Goal: Book appointment/travel/reservation

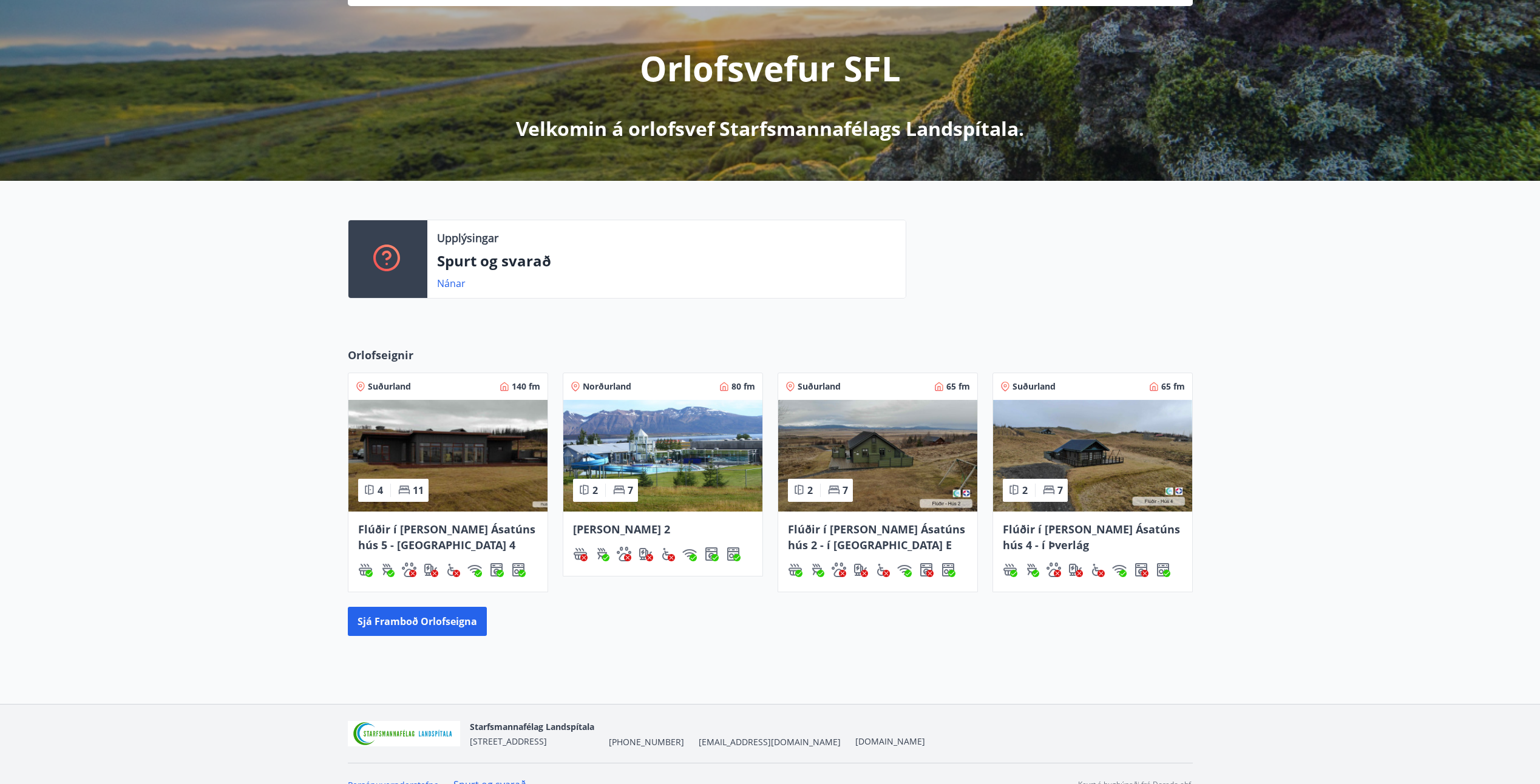
scroll to position [144, 0]
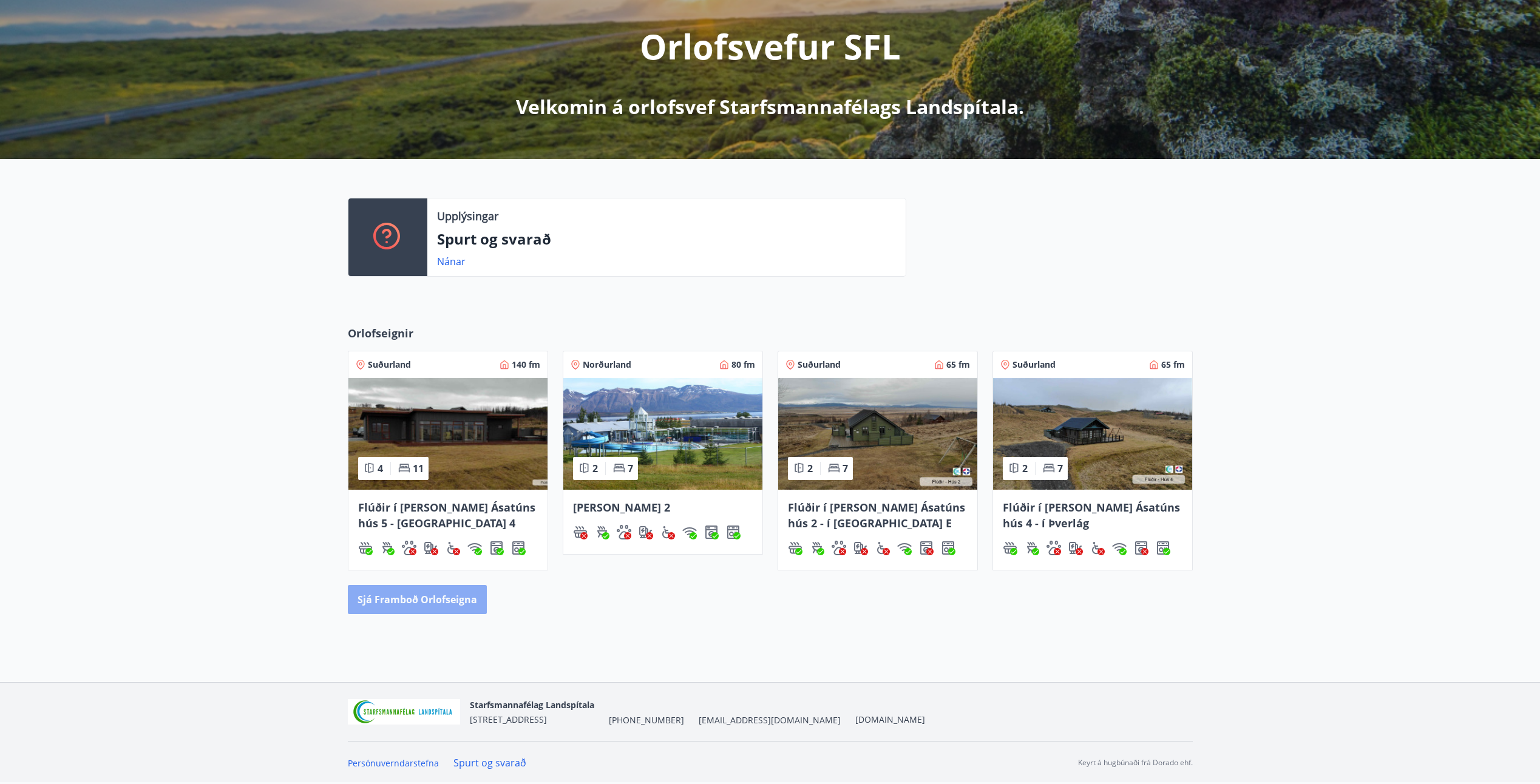
click at [426, 607] on button "Sjá framboð orlofseigna" at bounding box center [418, 599] width 139 height 29
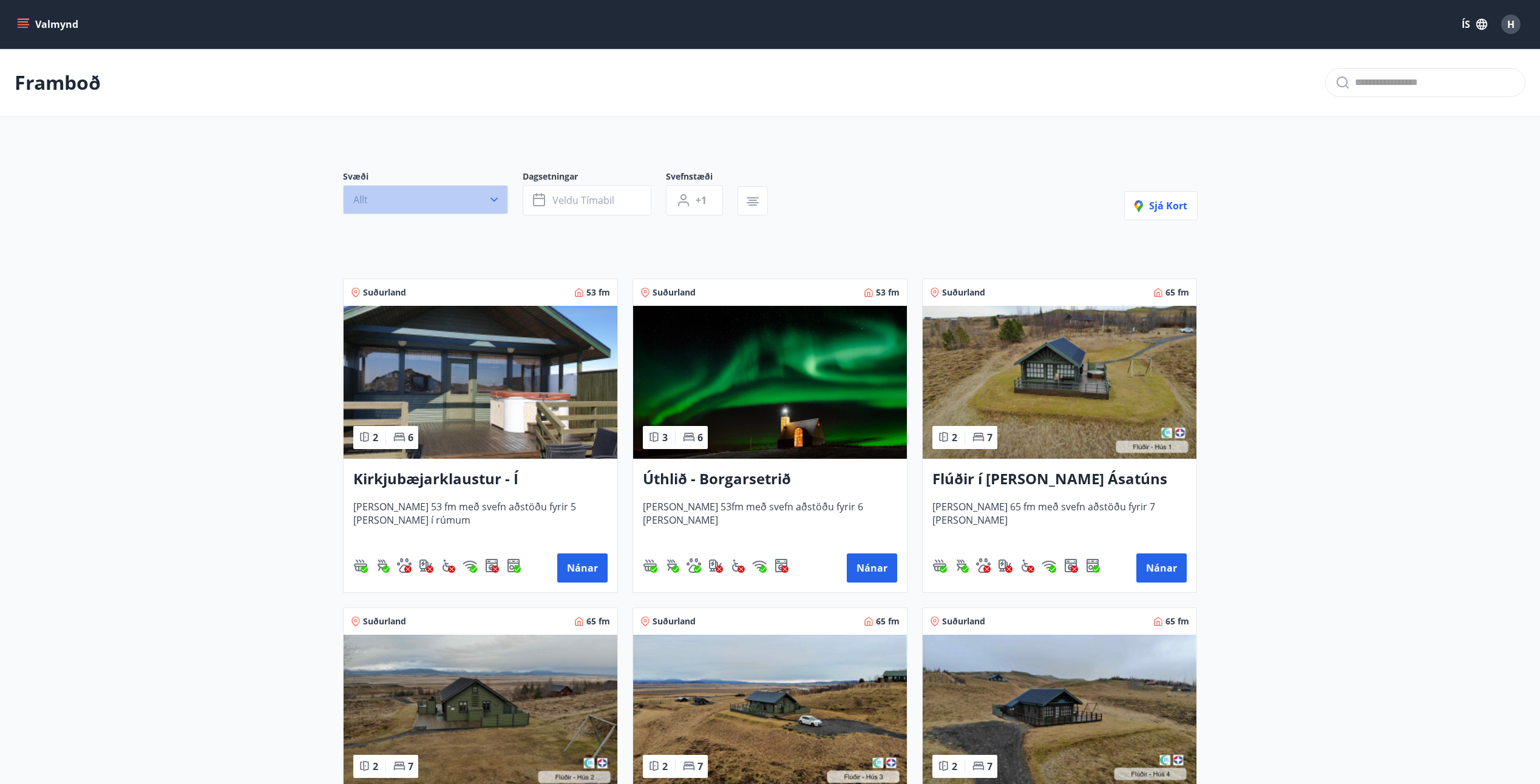
click at [499, 202] on icon "button" at bounding box center [495, 200] width 12 height 12
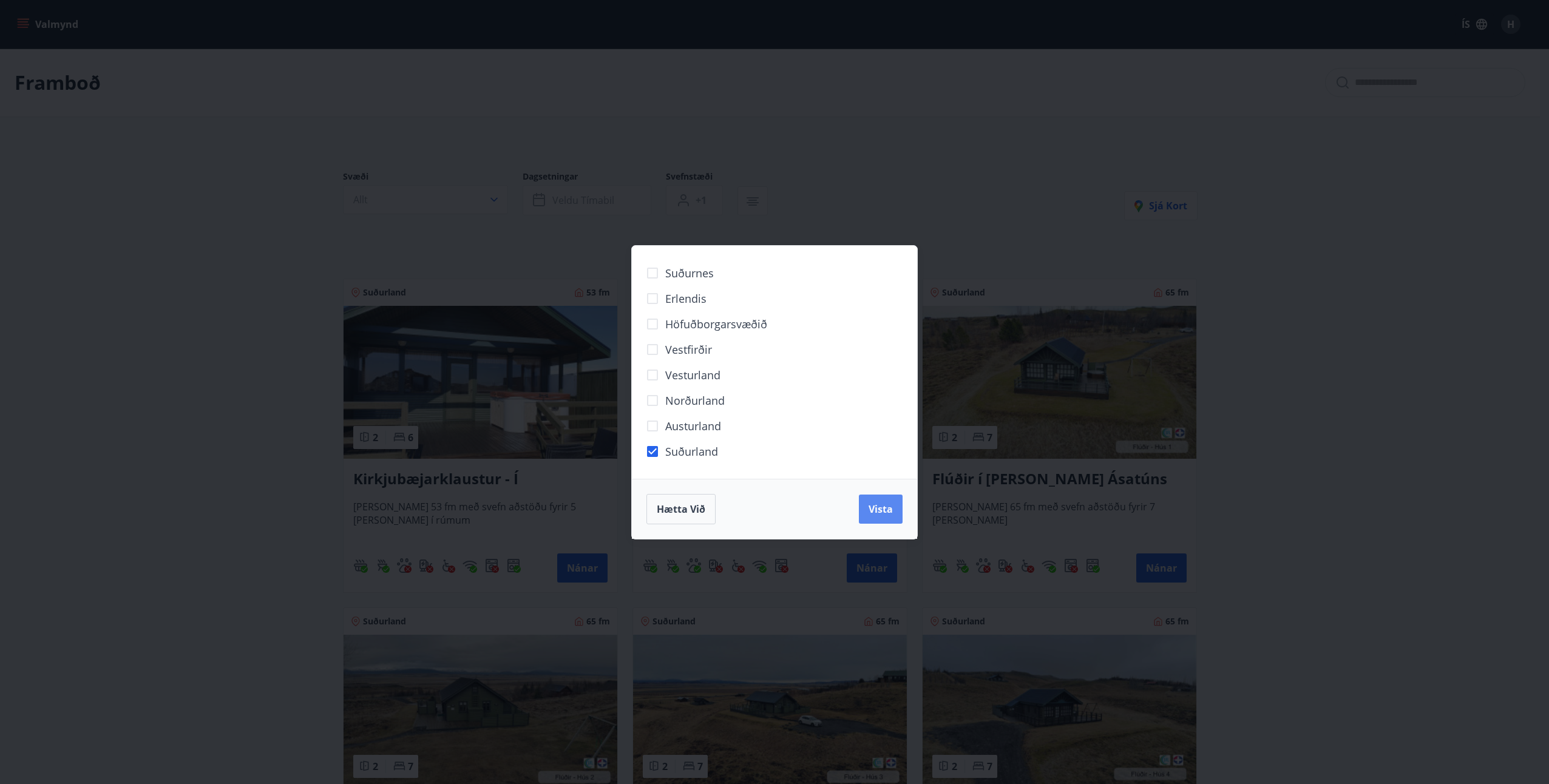
click at [873, 506] on span "Vista" at bounding box center [881, 509] width 24 height 14
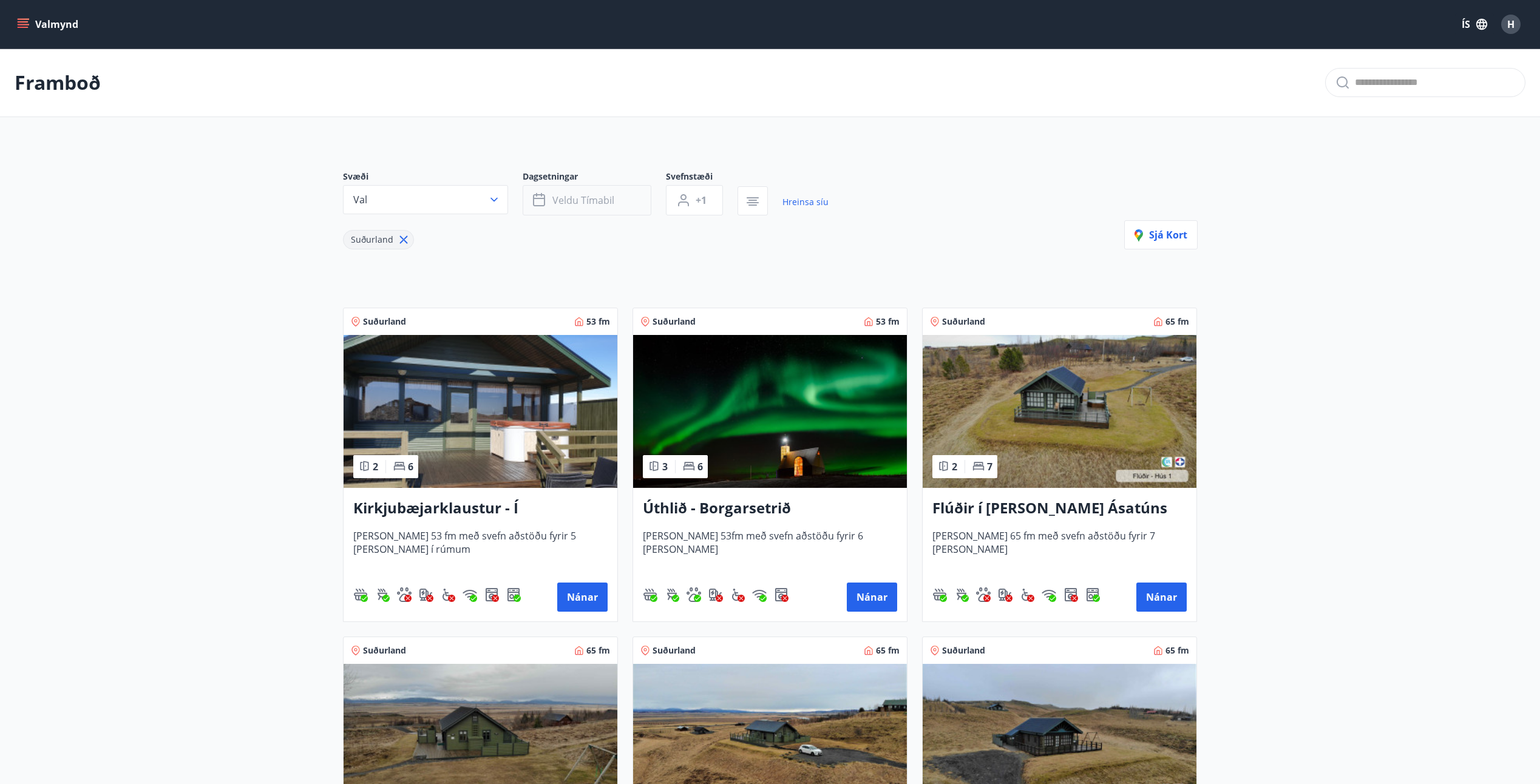
click at [602, 198] on span "Veldu tímabil" at bounding box center [583, 200] width 62 height 14
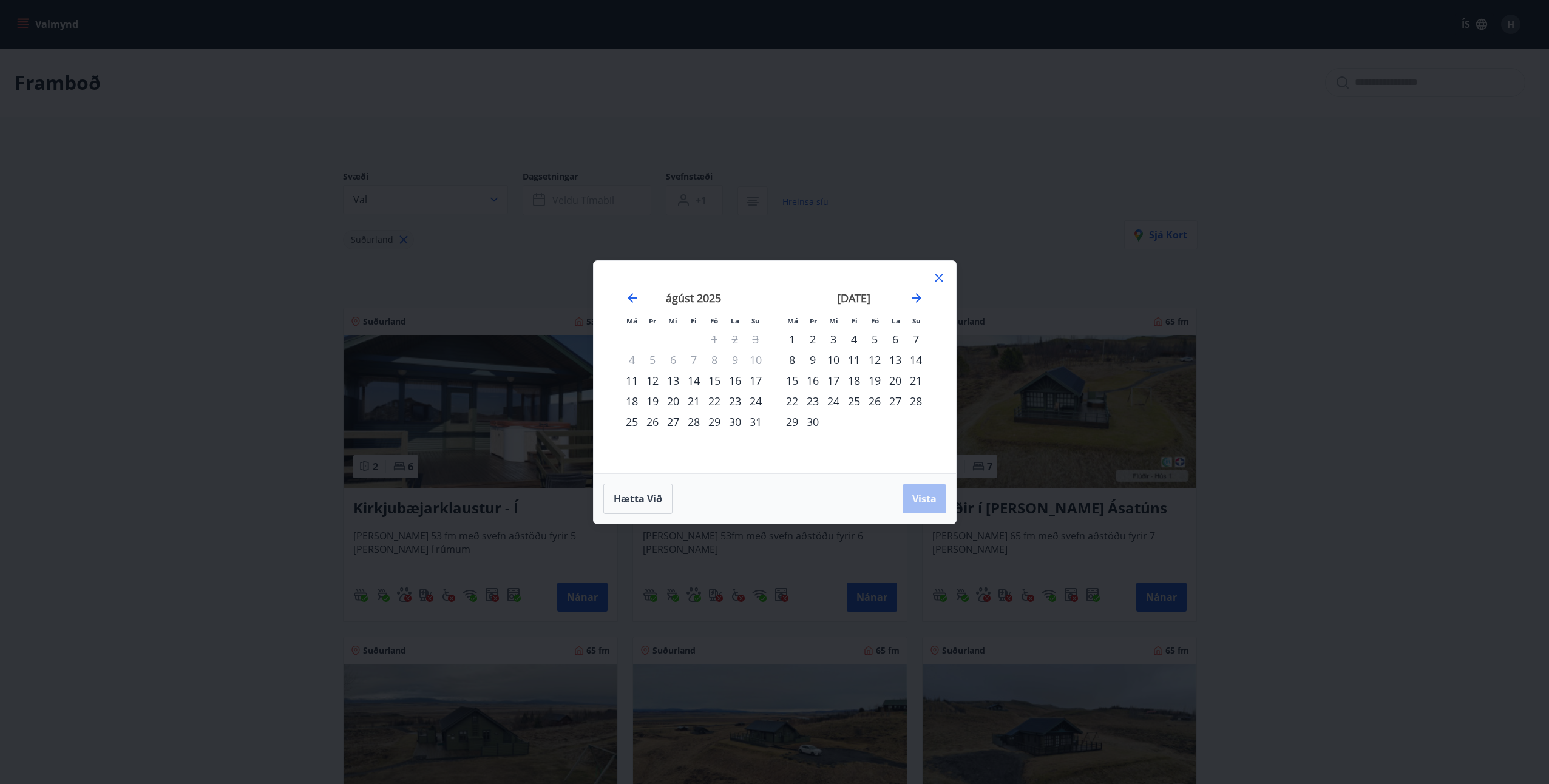
click at [871, 405] on div "26" at bounding box center [874, 401] width 20 height 20
click at [852, 402] on div "25" at bounding box center [854, 401] width 20 height 20
click at [796, 427] on div "29" at bounding box center [792, 421] width 20 height 20
click at [918, 491] on button "Vista" at bounding box center [925, 499] width 43 height 29
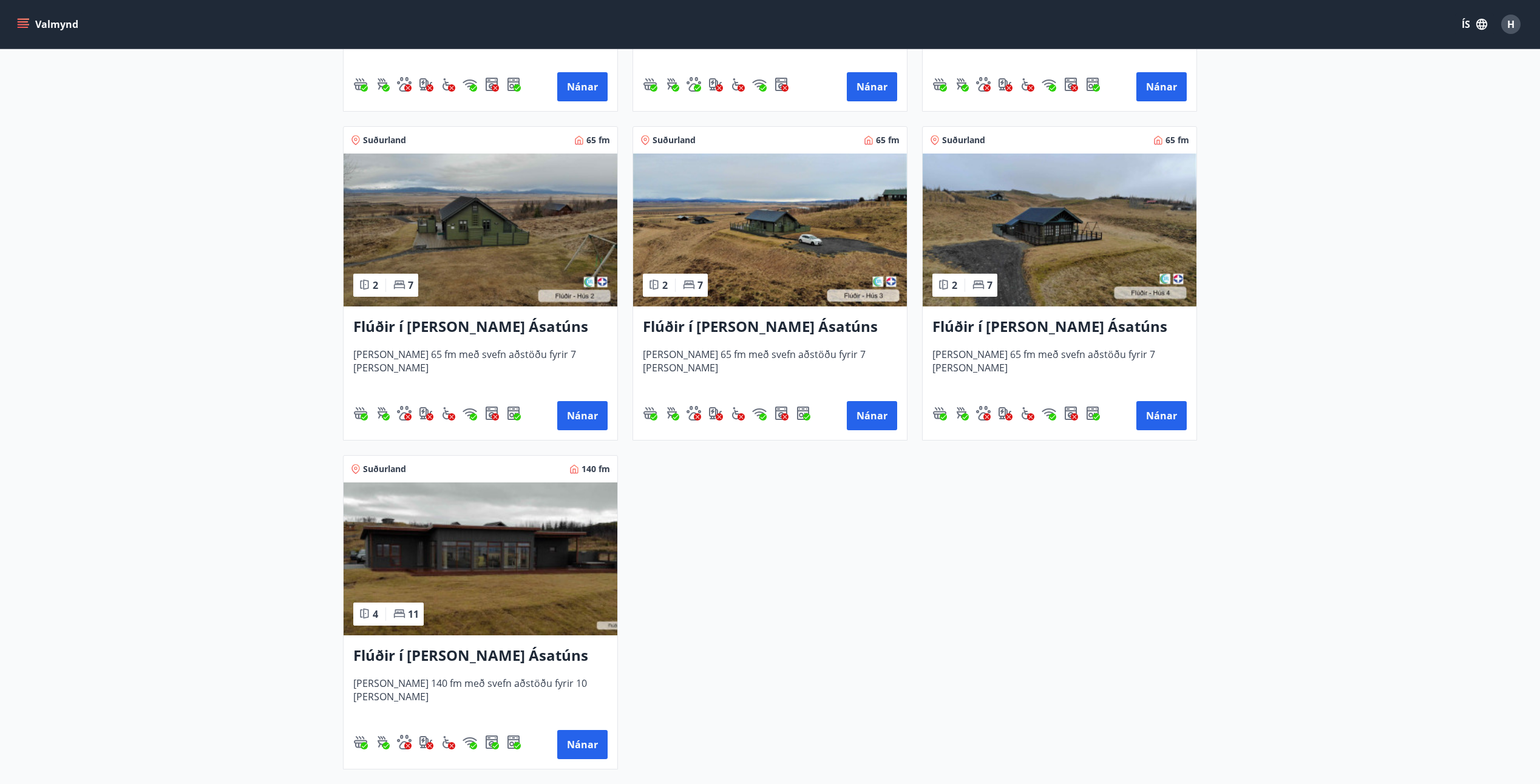
scroll to position [474, 0]
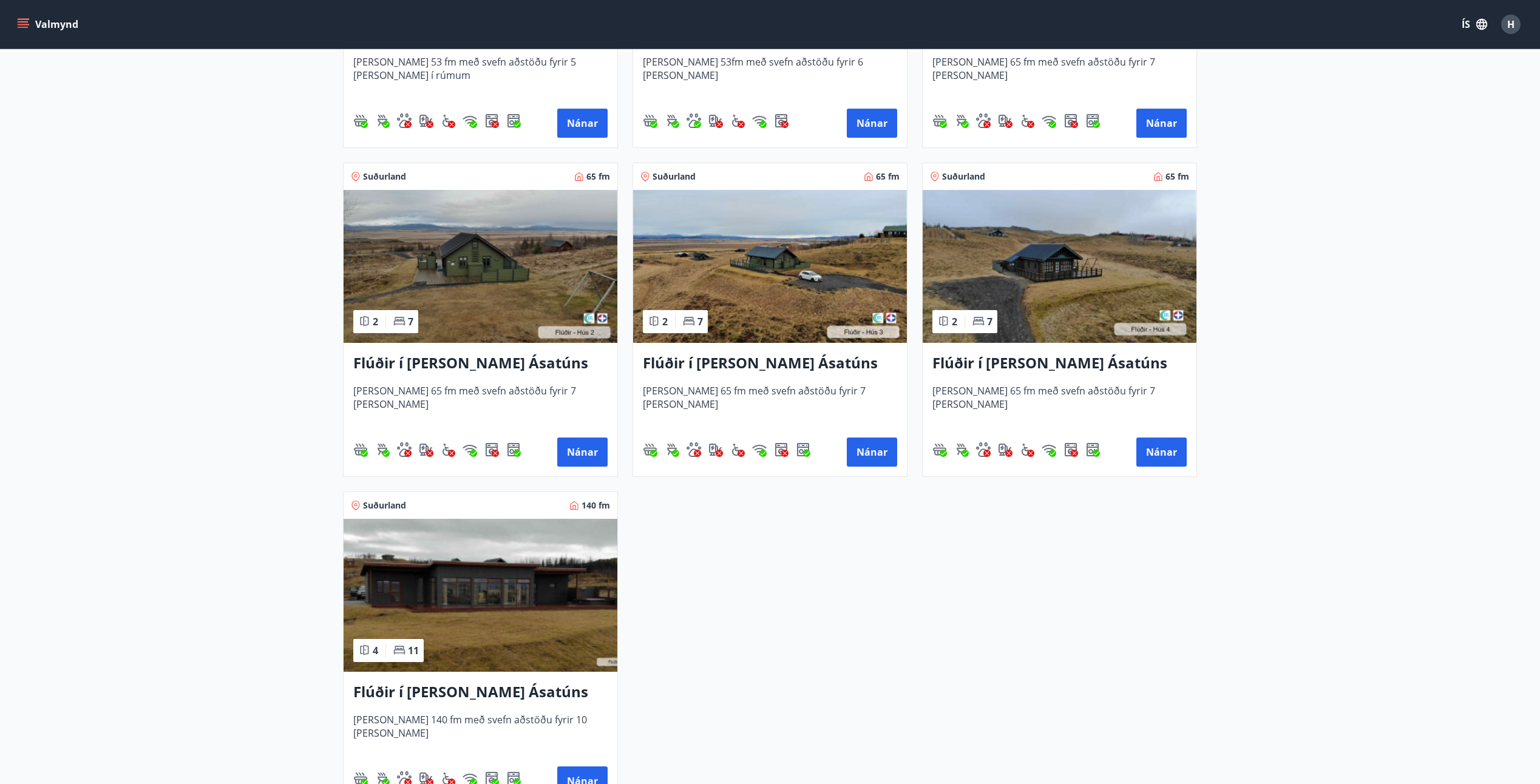
click at [799, 262] on img at bounding box center [769, 266] width 274 height 153
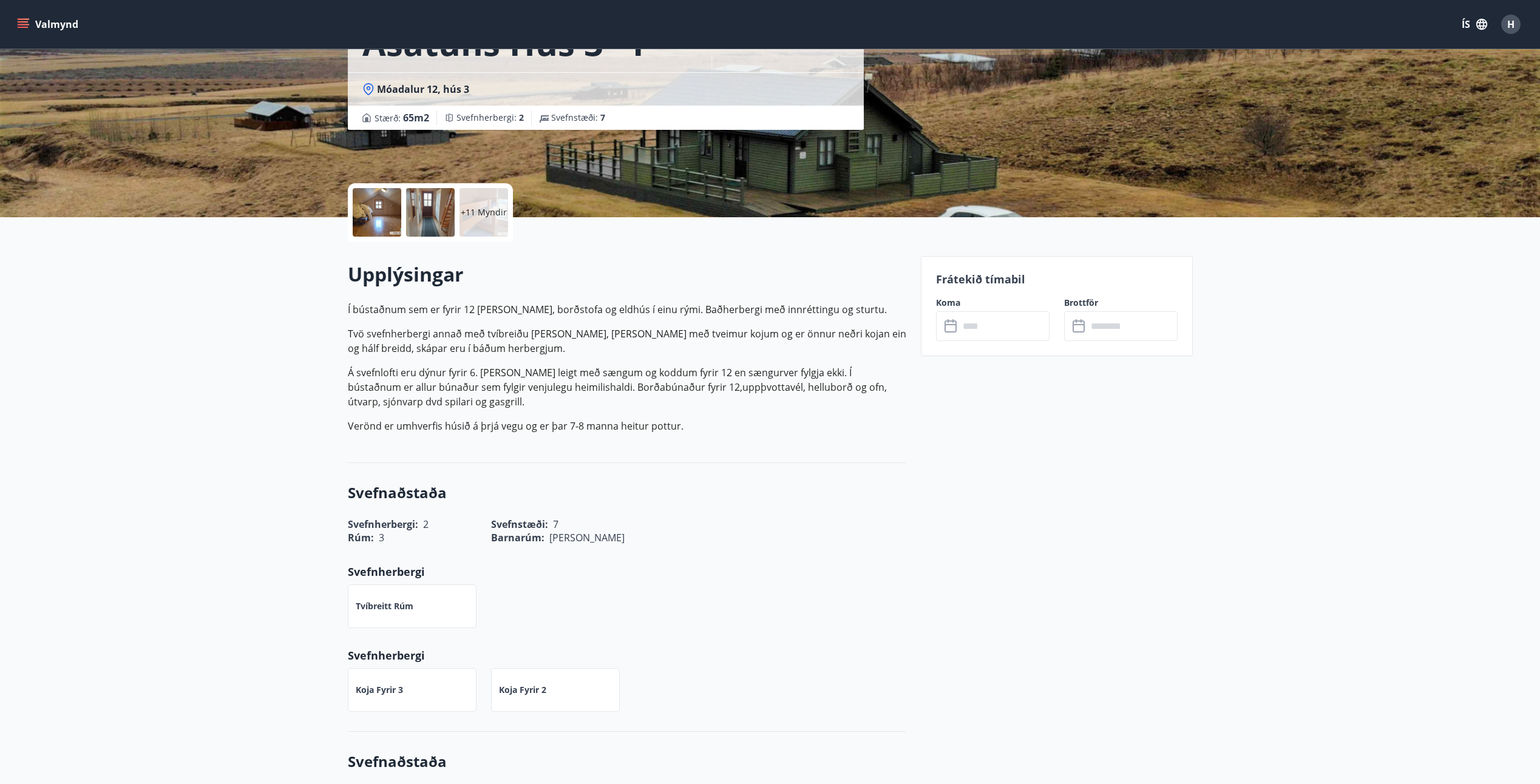
scroll to position [182, 0]
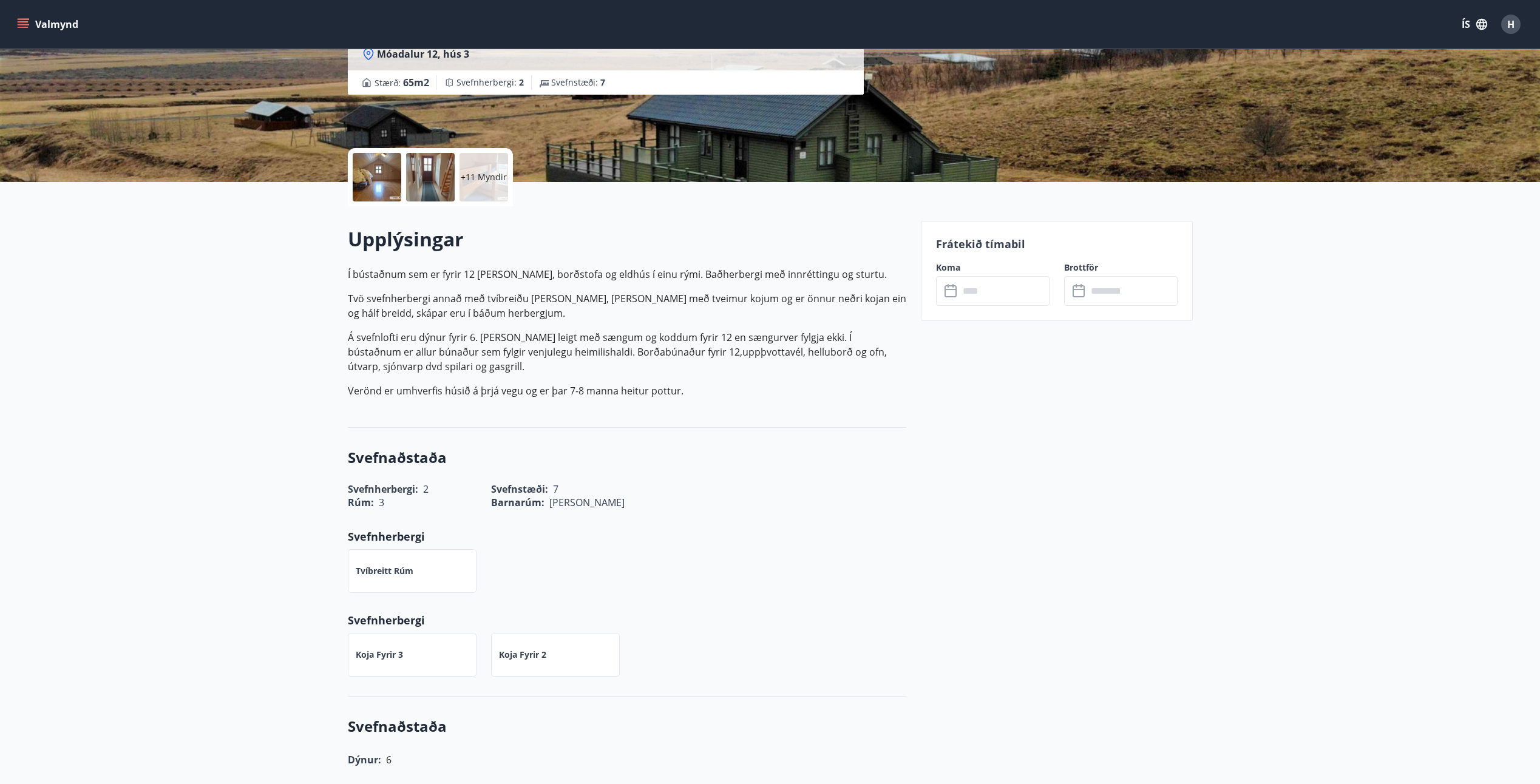
click at [951, 292] on icon at bounding box center [951, 291] width 14 height 14
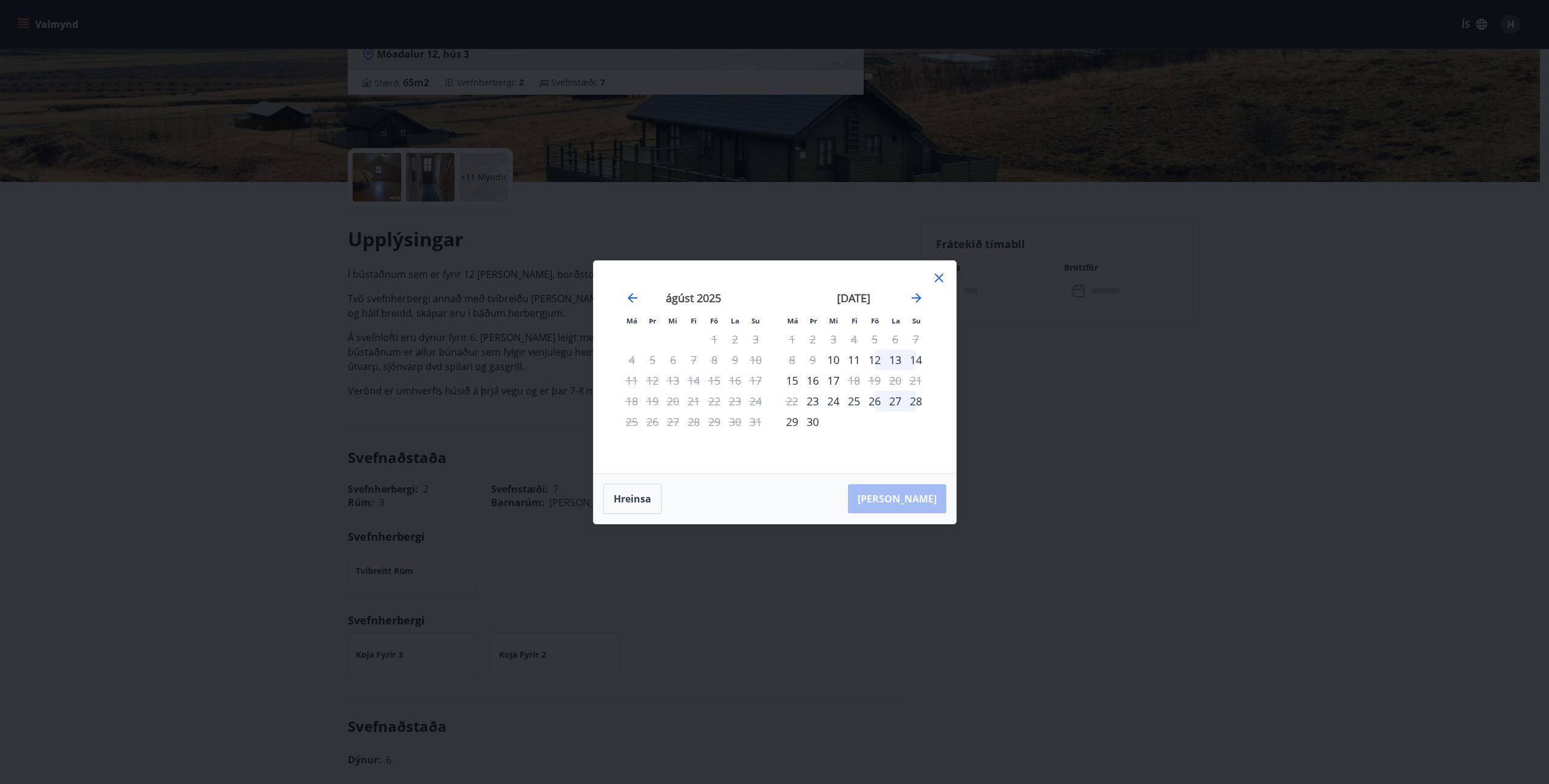
click at [872, 402] on div "26" at bounding box center [874, 401] width 20 height 20
click at [795, 423] on div "29" at bounding box center [792, 421] width 20 height 20
click at [943, 274] on icon at bounding box center [939, 278] width 9 height 9
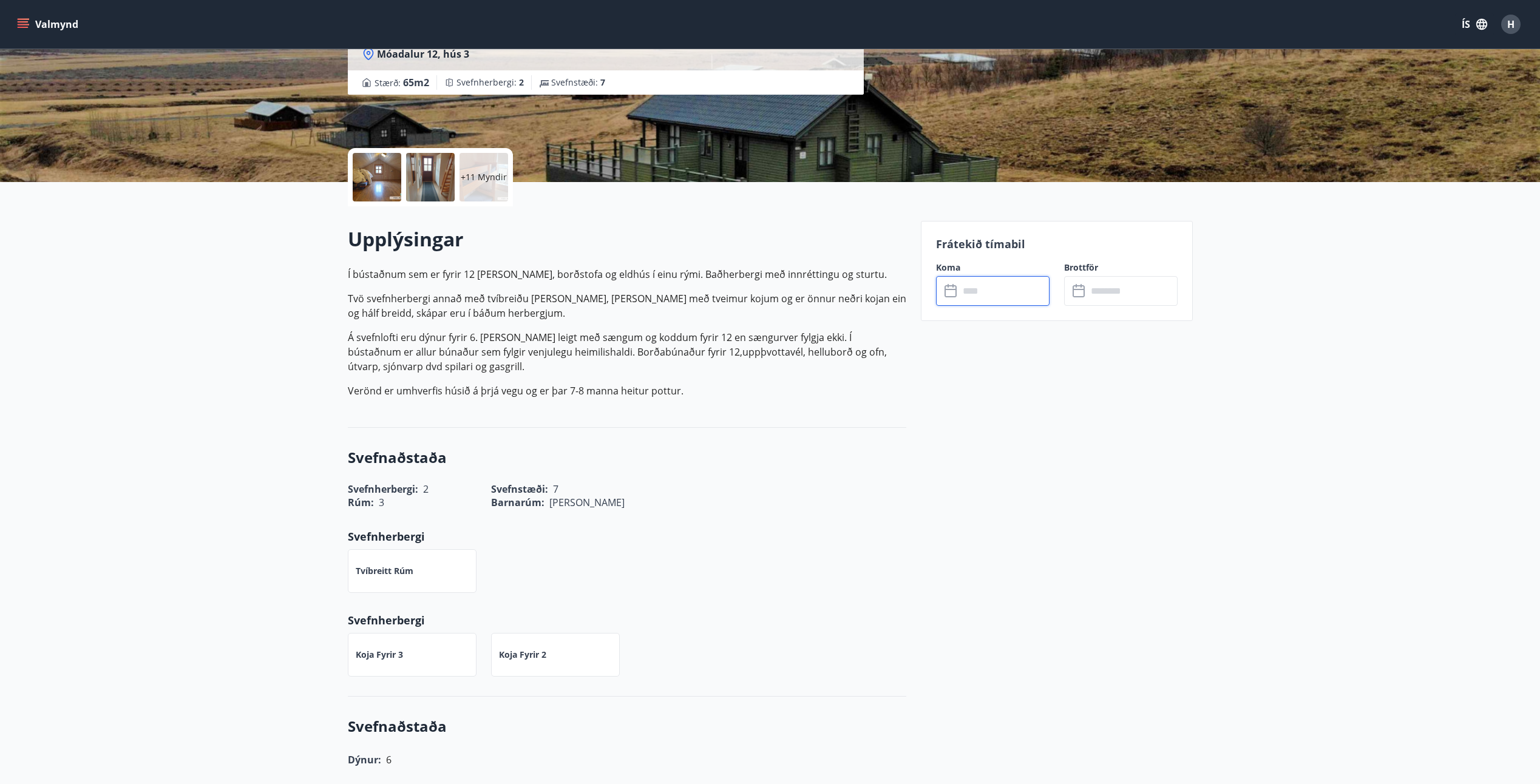
click at [1011, 298] on input "text" at bounding box center [1005, 291] width 91 height 30
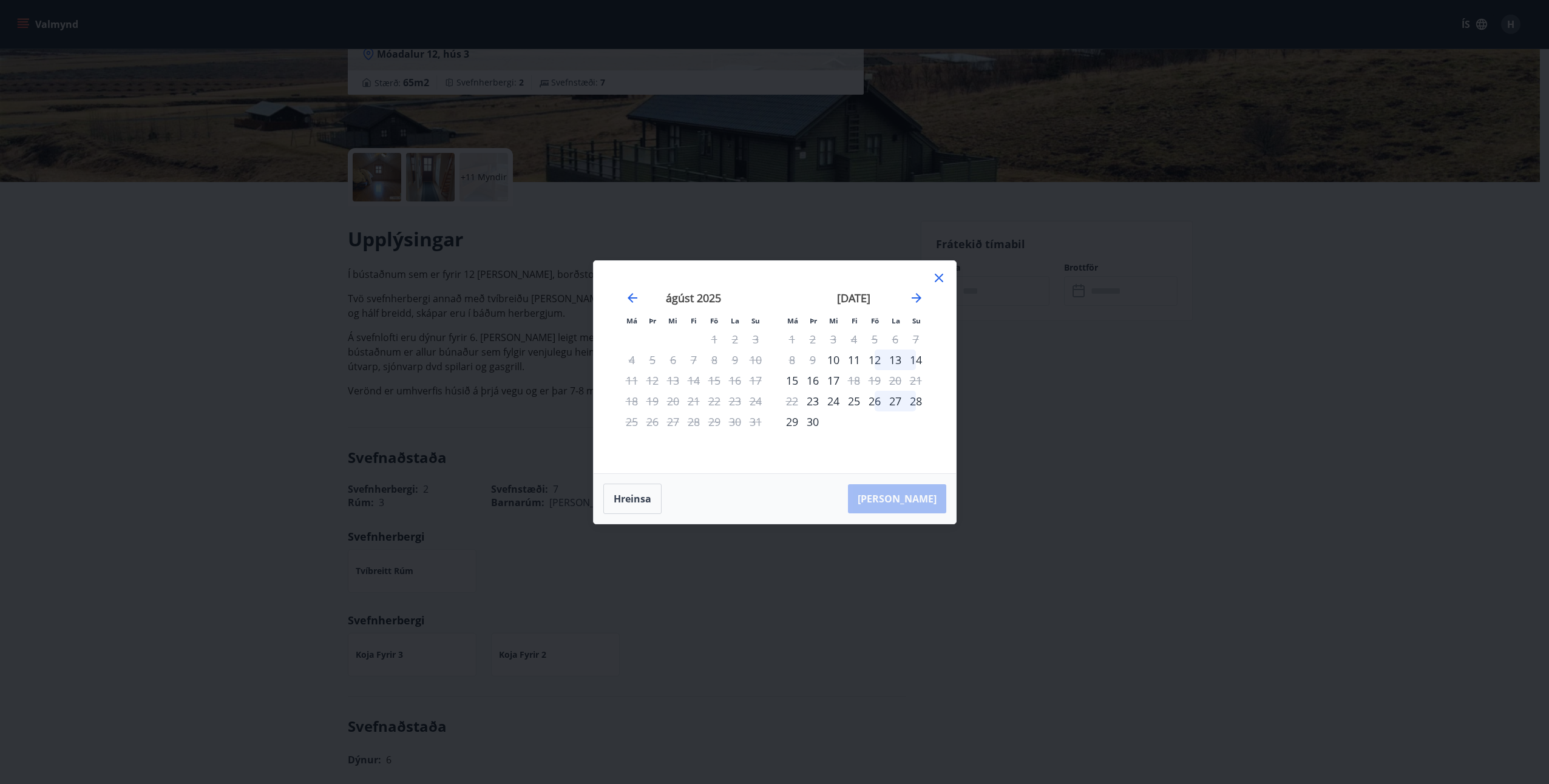
click at [879, 402] on div "26" at bounding box center [874, 401] width 20 height 20
click at [789, 423] on div "29" at bounding box center [792, 421] width 20 height 20
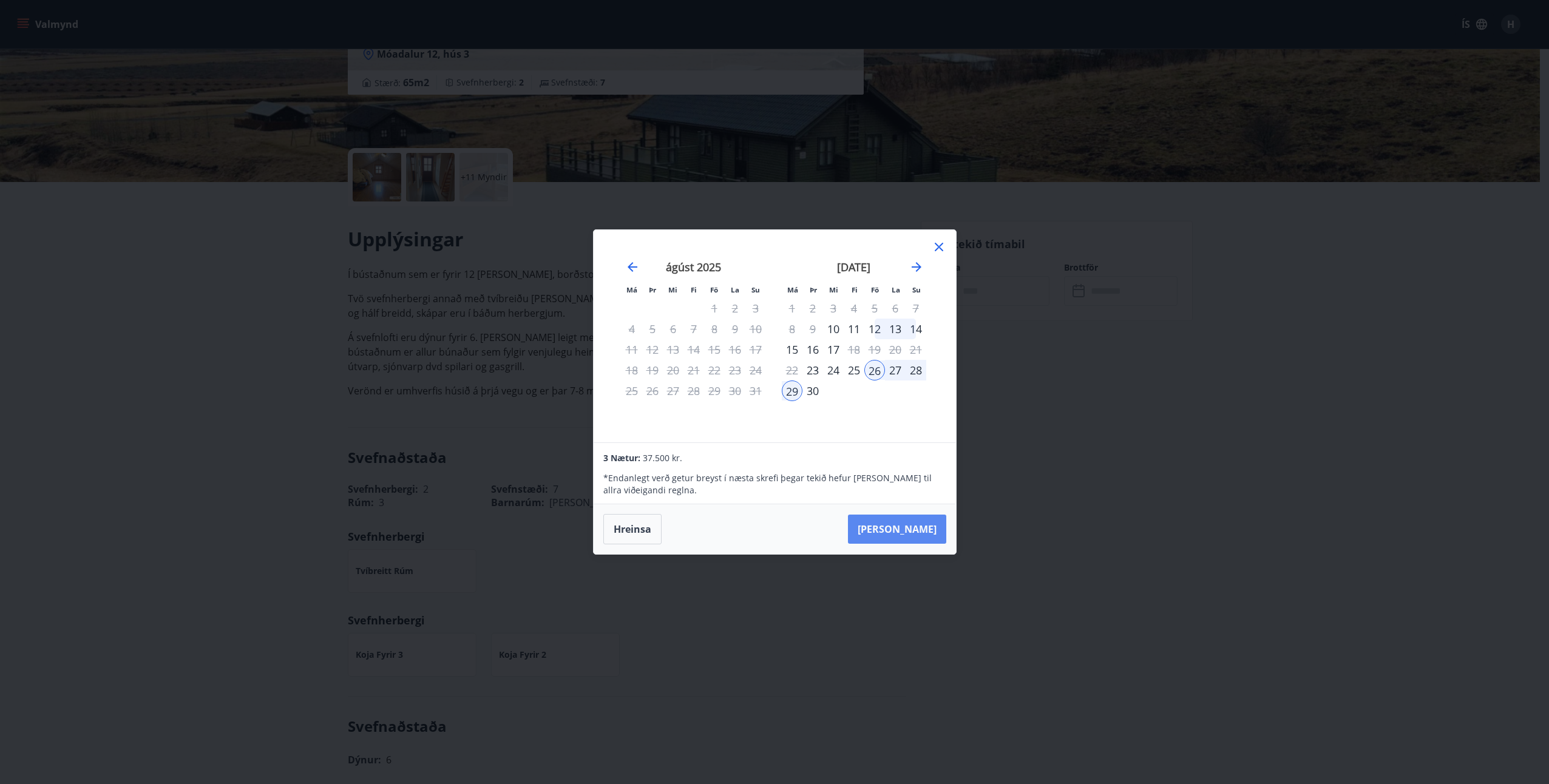
click at [902, 523] on button "[PERSON_NAME]" at bounding box center [897, 529] width 98 height 29
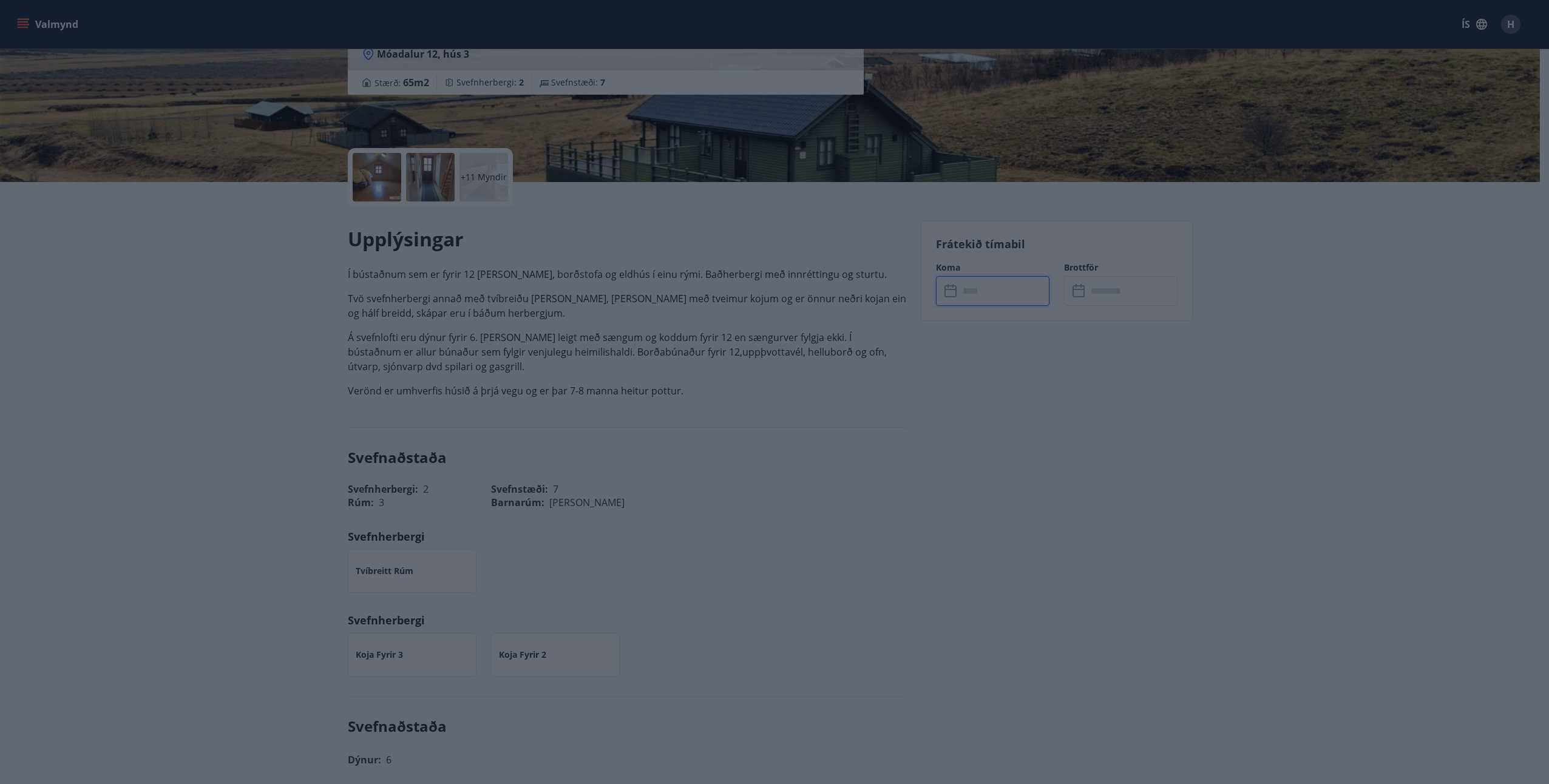
type input "******"
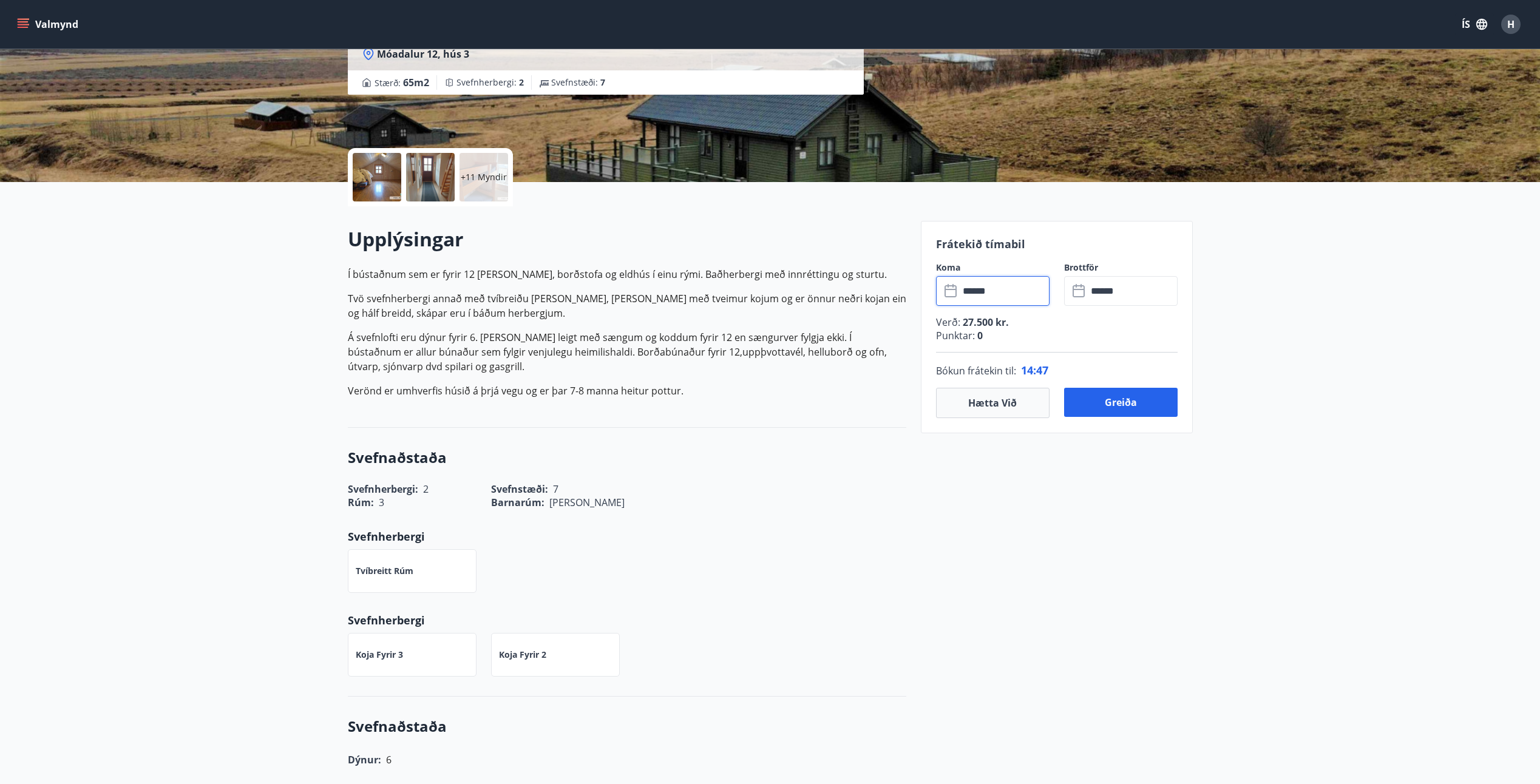
click at [965, 293] on input "******" at bounding box center [1005, 291] width 91 height 30
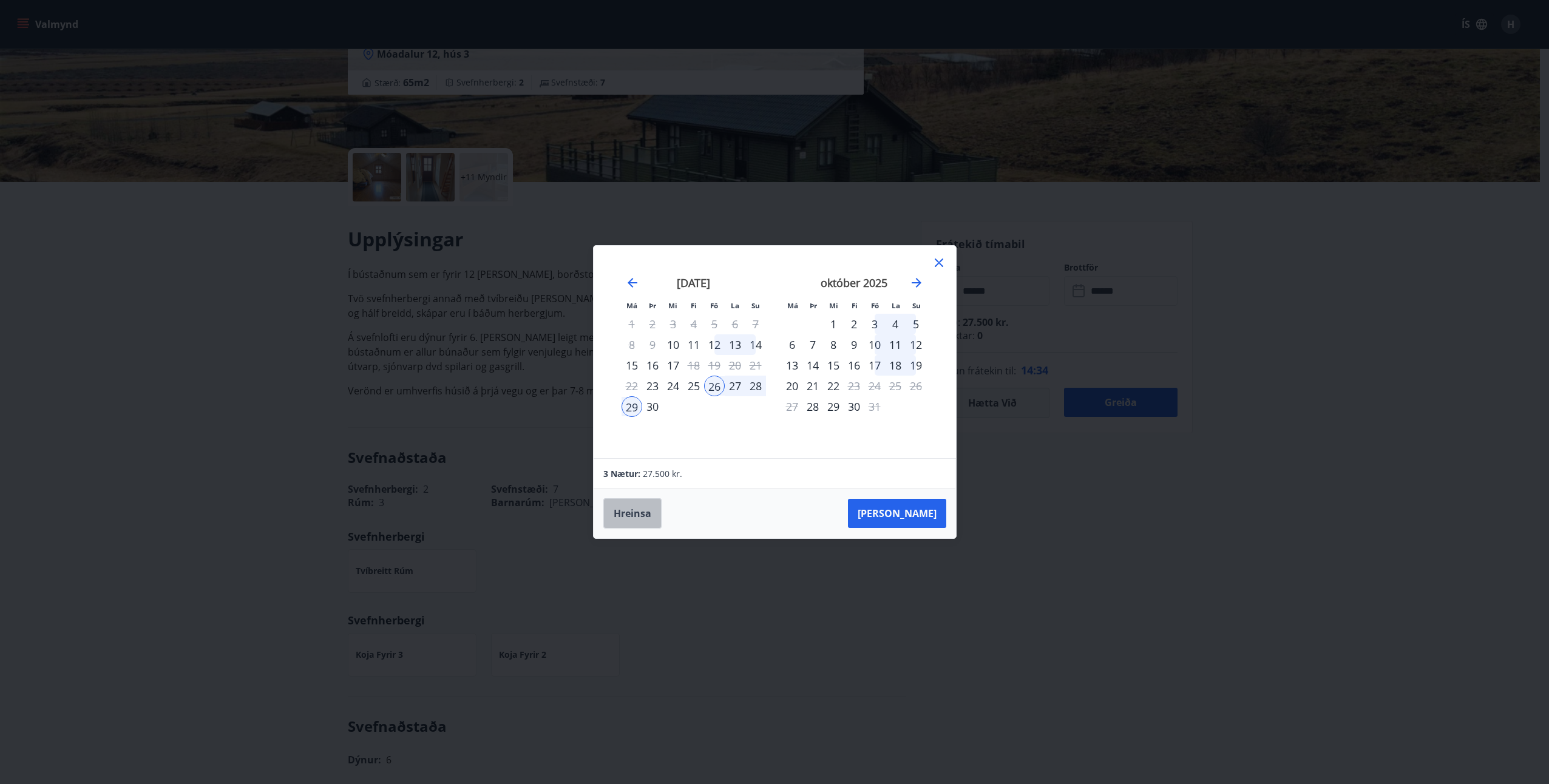
click at [621, 519] on button "Hreinsa" at bounding box center [632, 513] width 58 height 30
click at [687, 388] on div "25" at bounding box center [693, 386] width 20 height 20
click at [632, 410] on div "29" at bounding box center [632, 406] width 20 height 20
click at [918, 514] on button "[PERSON_NAME]" at bounding box center [897, 513] width 98 height 29
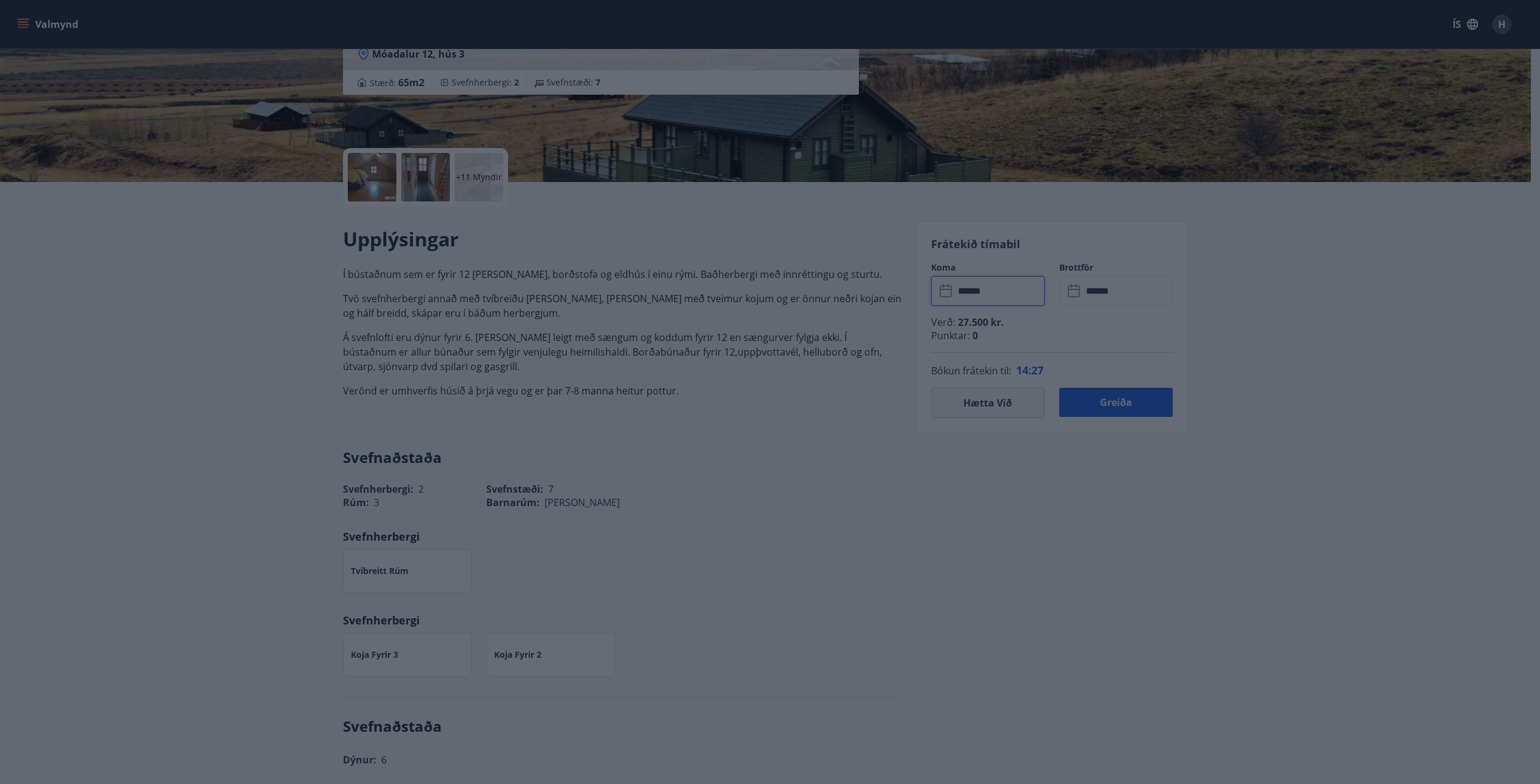
type input "******"
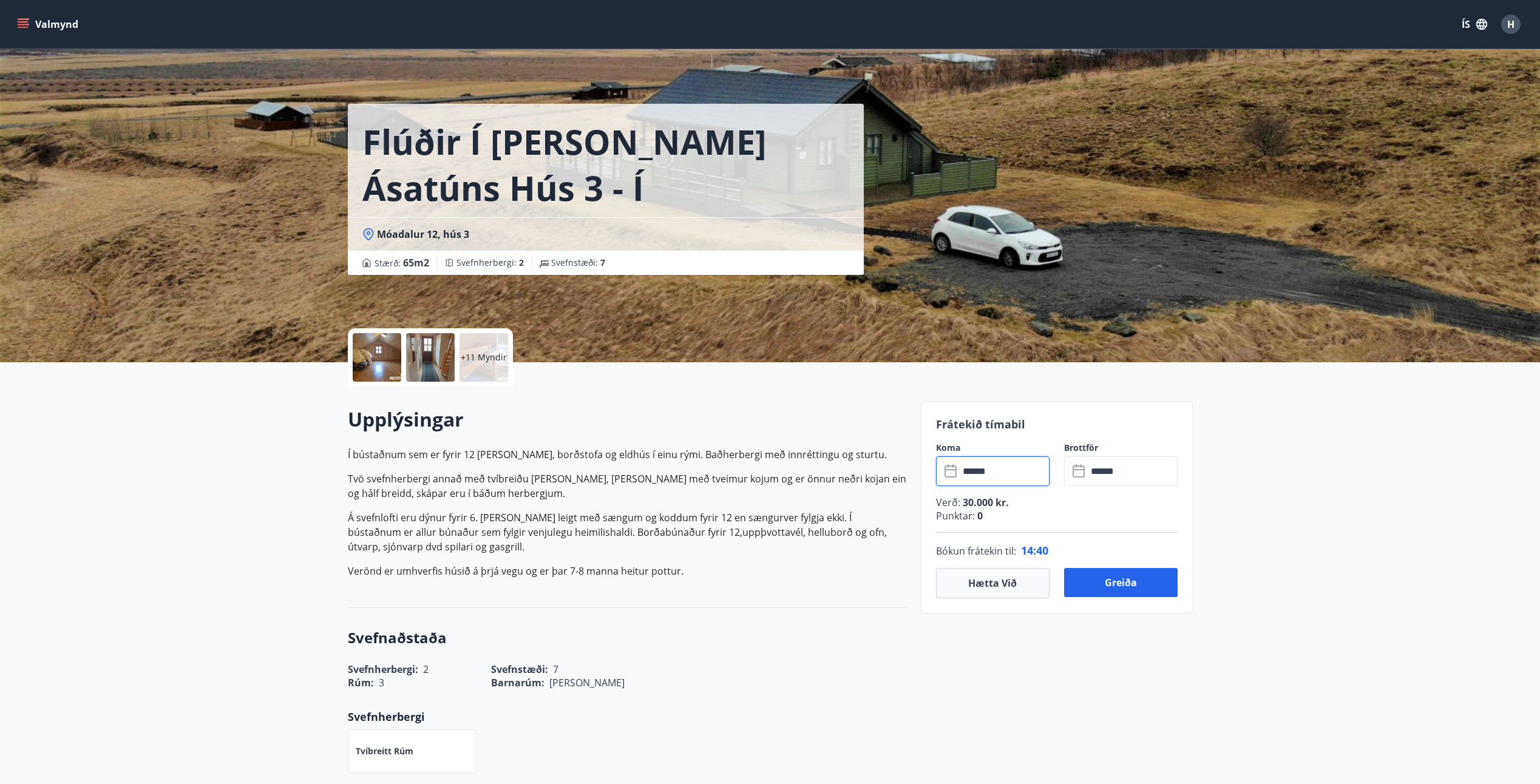
scroll to position [0, 0]
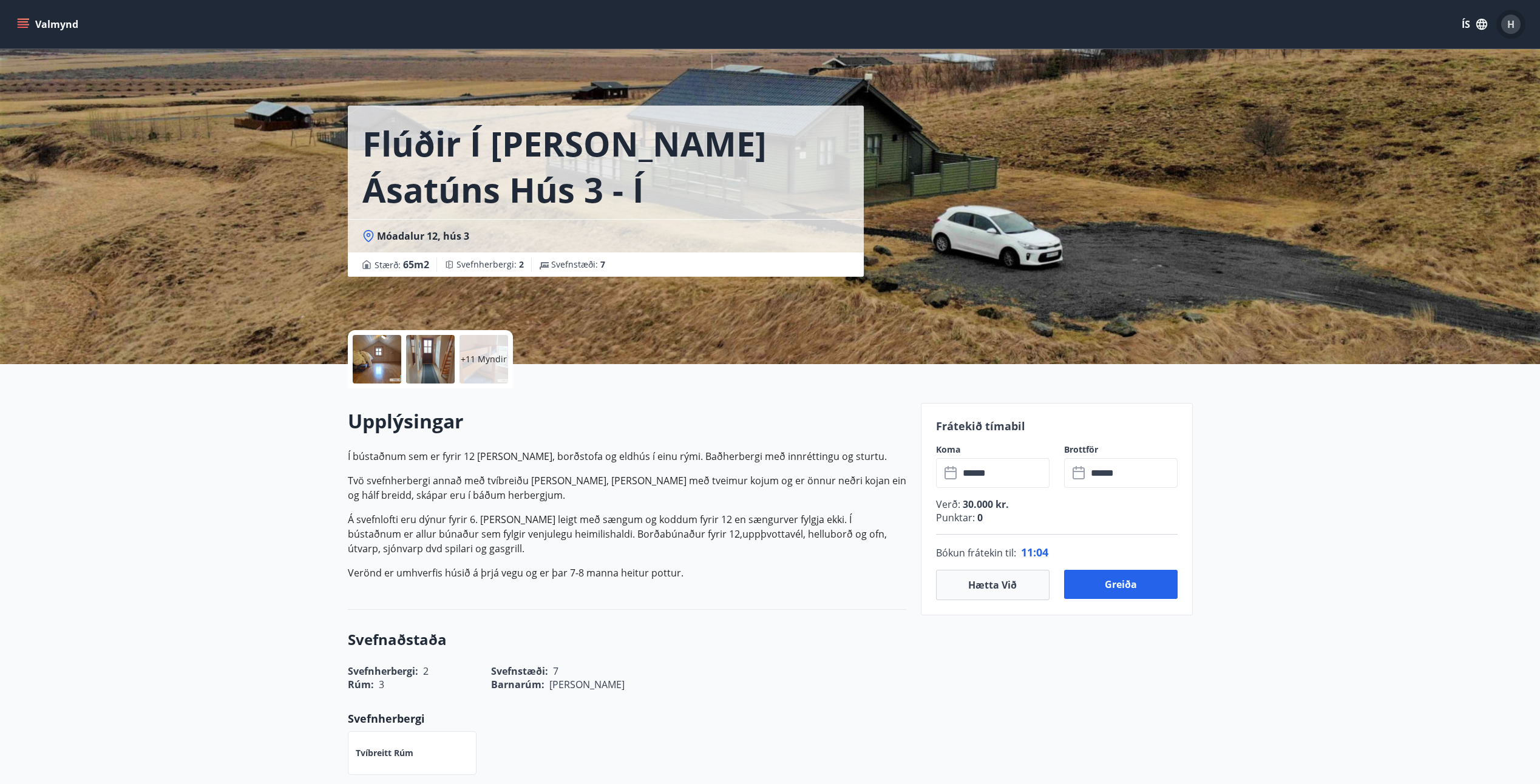
click at [1508, 19] on span "H" at bounding box center [1511, 24] width 7 height 14
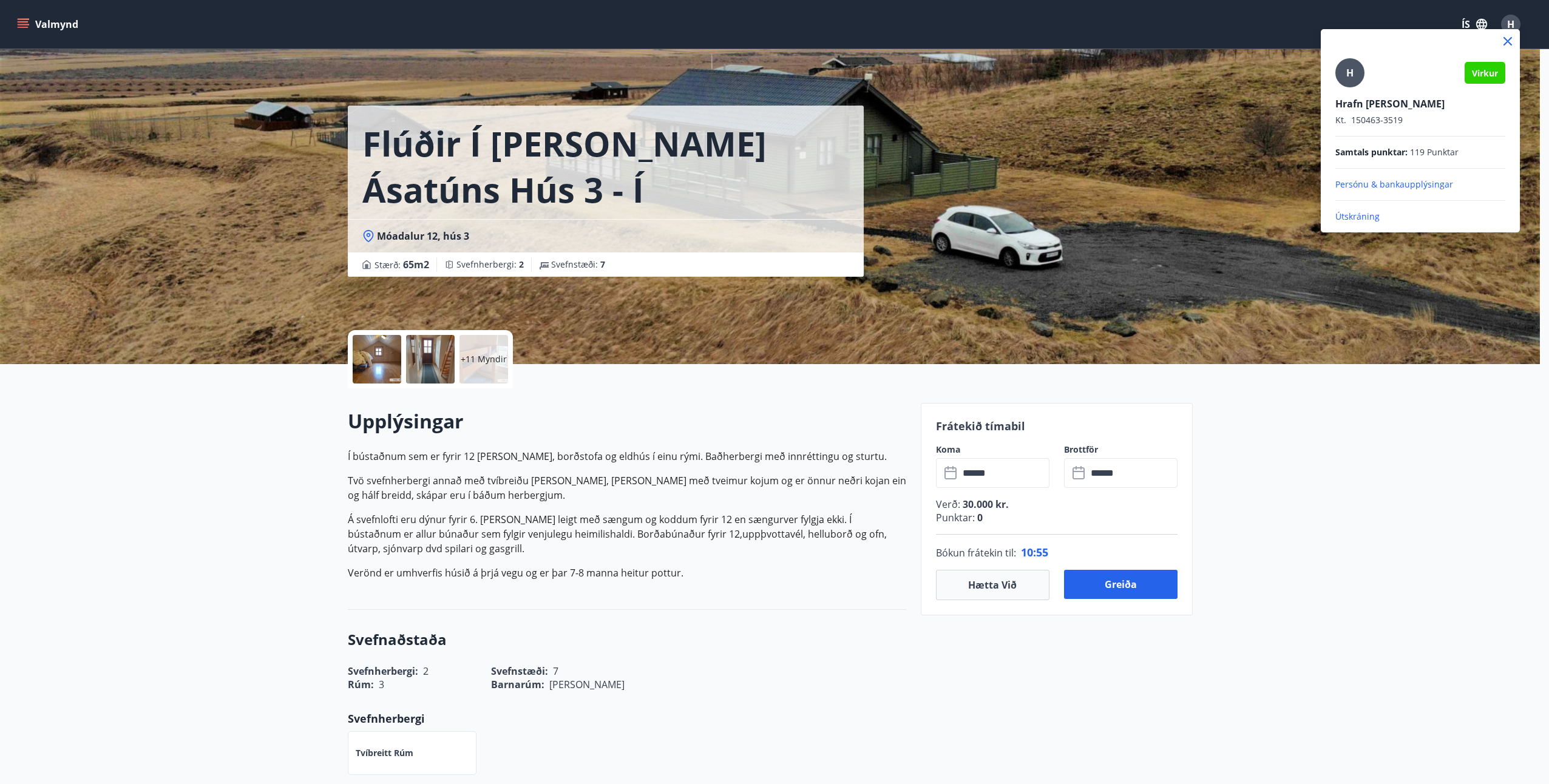
click at [1137, 146] on div at bounding box center [774, 392] width 1549 height 784
